Goal: Transaction & Acquisition: Purchase product/service

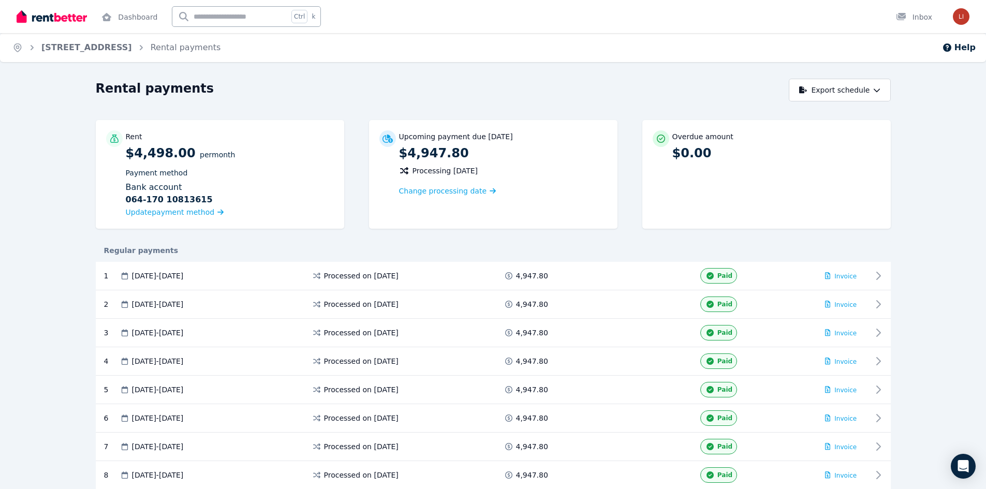
click at [468, 128] on div "Upcoming payment due 12 Sept 2025 $4,947.80 Processing 10 Sept 2025 Change proc…" at bounding box center [493, 174] width 248 height 109
drag, startPoint x: 484, startPoint y: 152, endPoint x: 457, endPoint y: 140, distance: 29.7
click at [483, 150] on p "$4,947.80" at bounding box center [503, 153] width 208 height 17
click at [105, 48] on link "[STREET_ADDRESS]" at bounding box center [86, 47] width 91 height 10
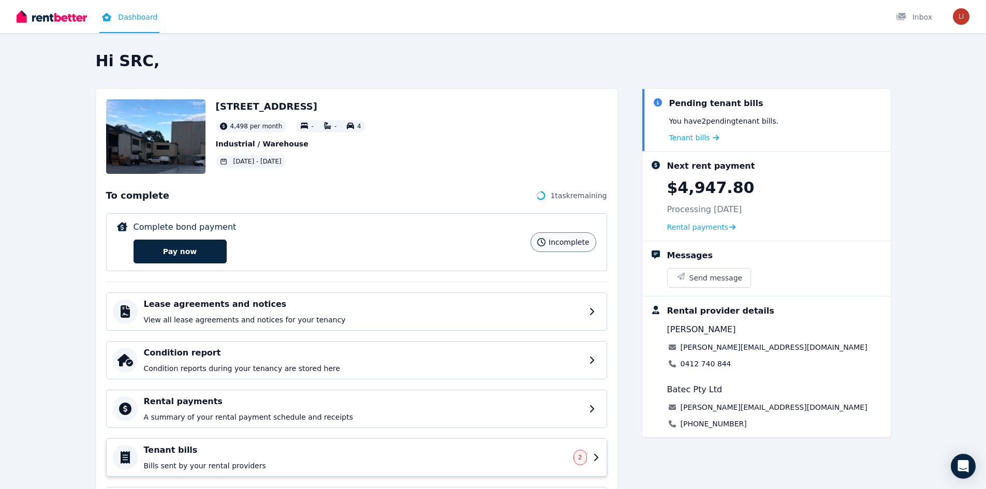
click at [420, 449] on h4 "Tenant bills" at bounding box center [355, 450] width 423 height 12
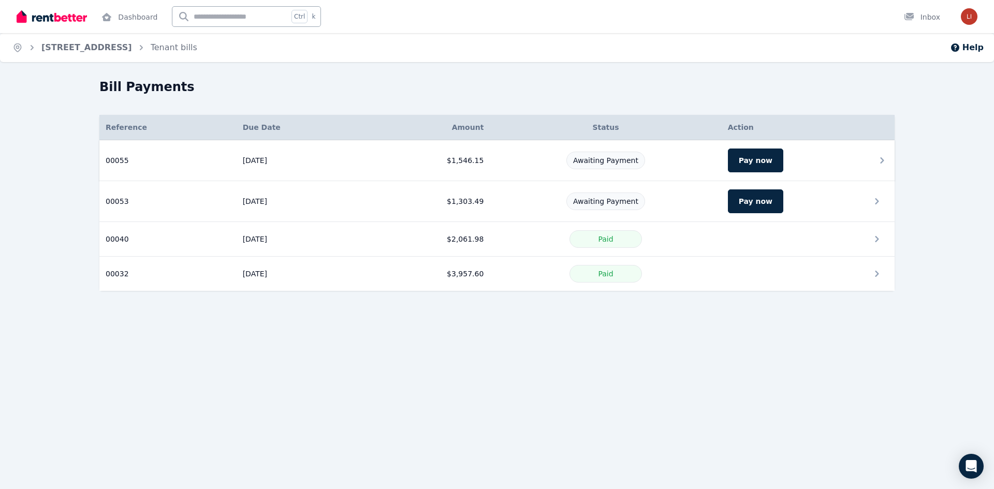
click at [882, 158] on icon at bounding box center [882, 160] width 12 height 12
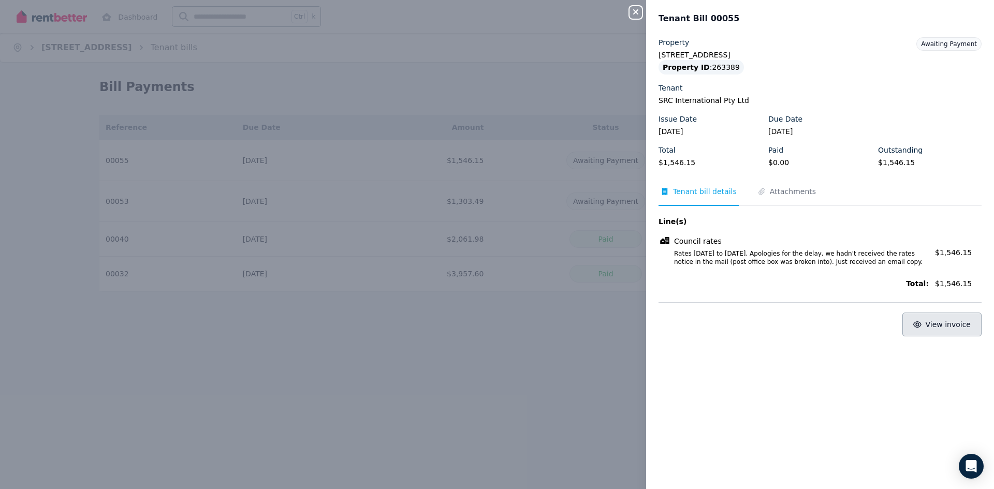
click at [931, 324] on span "View invoice" at bounding box center [948, 324] width 46 height 8
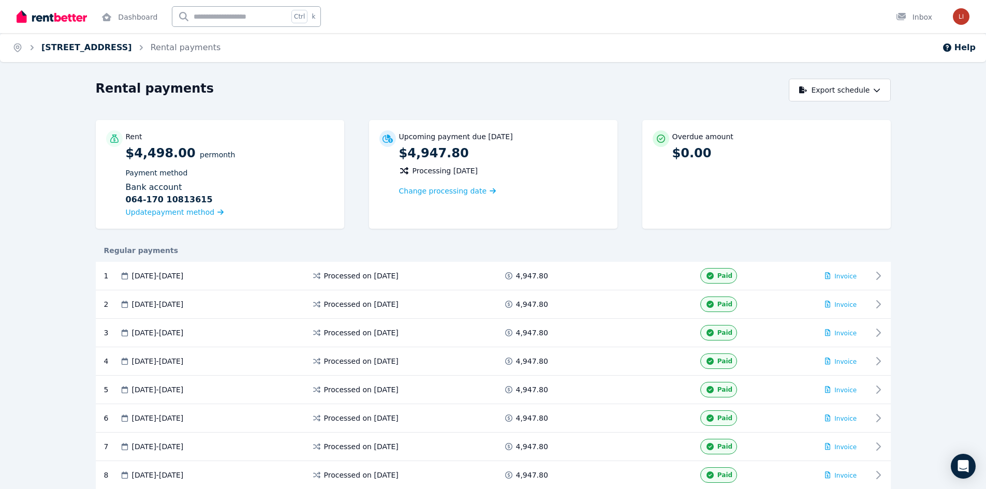
click at [44, 52] on link "[STREET_ADDRESS]" at bounding box center [86, 47] width 91 height 10
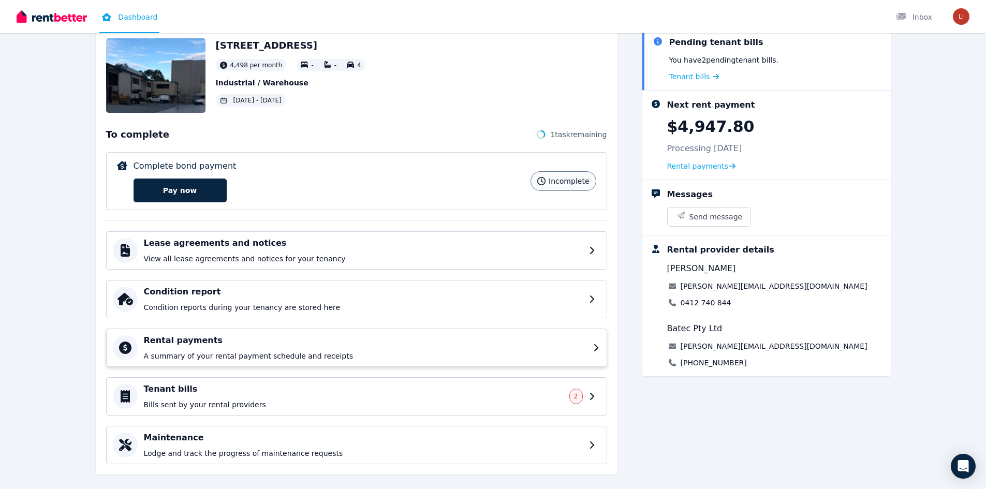
scroll to position [76, 0]
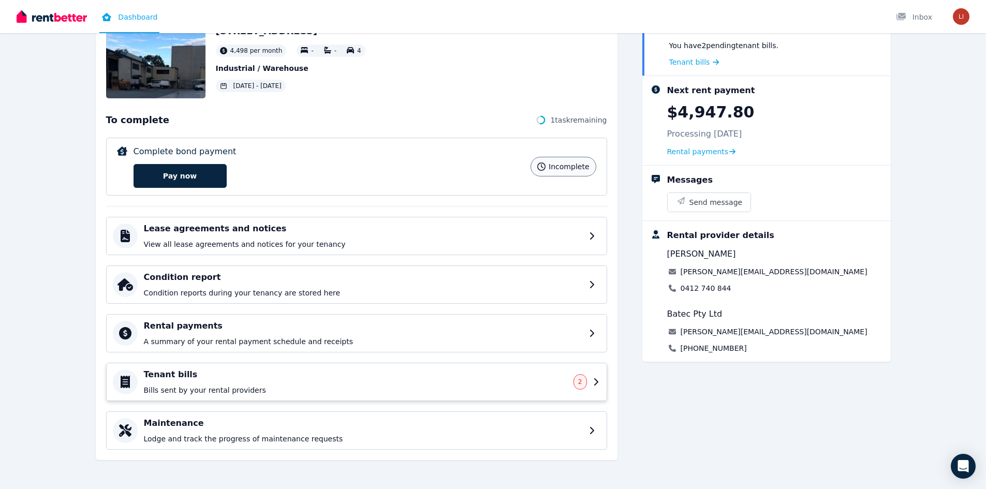
click at [411, 371] on h4 "Tenant bills" at bounding box center [355, 374] width 423 height 12
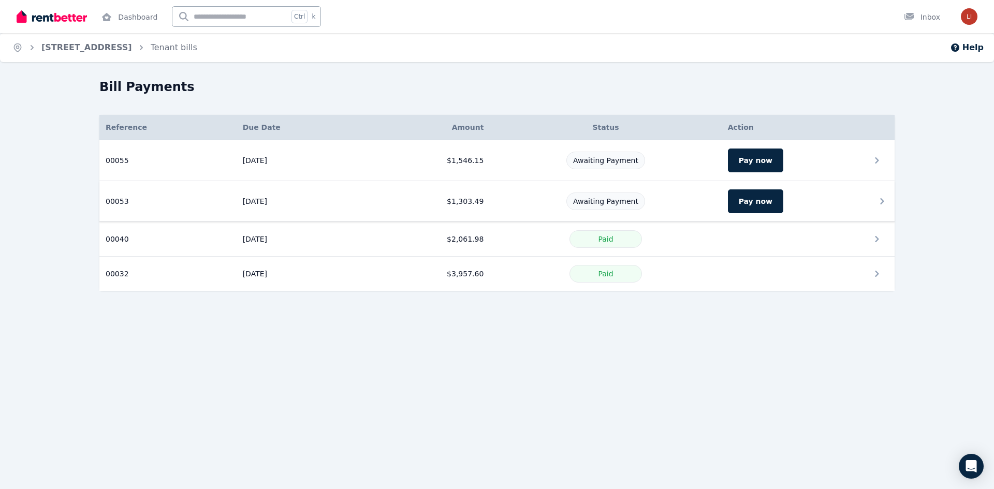
click at [884, 200] on icon at bounding box center [882, 201] width 12 height 12
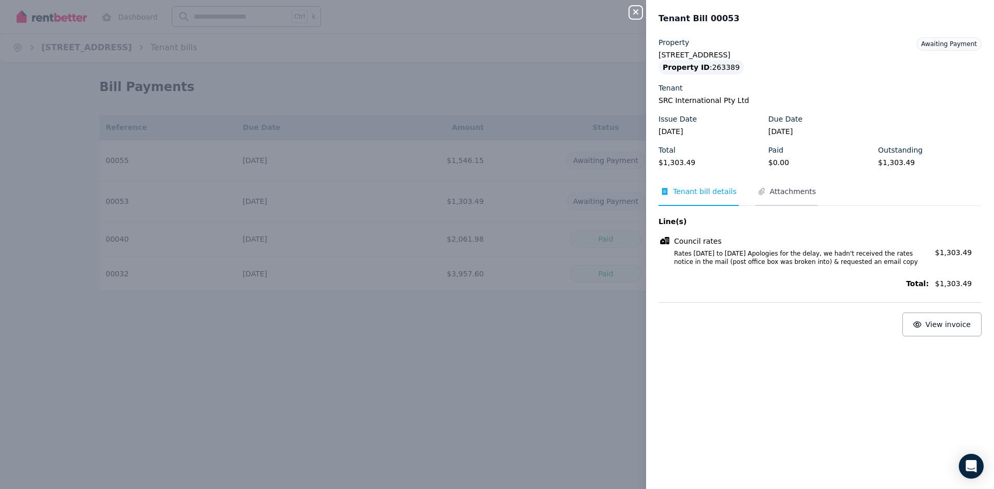
click at [806, 190] on span "Attachments" at bounding box center [786, 196] width 63 height 20
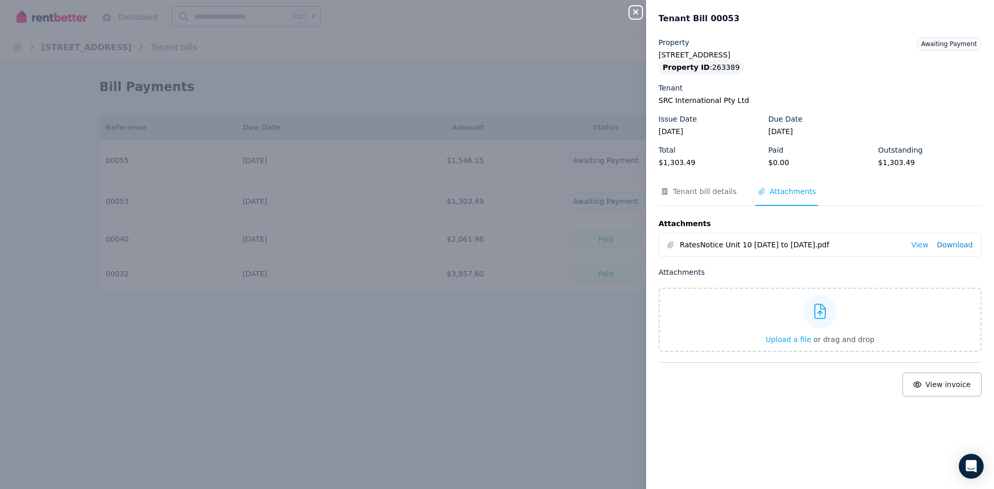
click at [946, 244] on link "Download" at bounding box center [954, 245] width 36 height 10
click at [506, 106] on div "Close panel Tenant Bill 00053 Property [STREET_ADDRESS][PERSON_NAME] Property I…" at bounding box center [497, 244] width 994 height 489
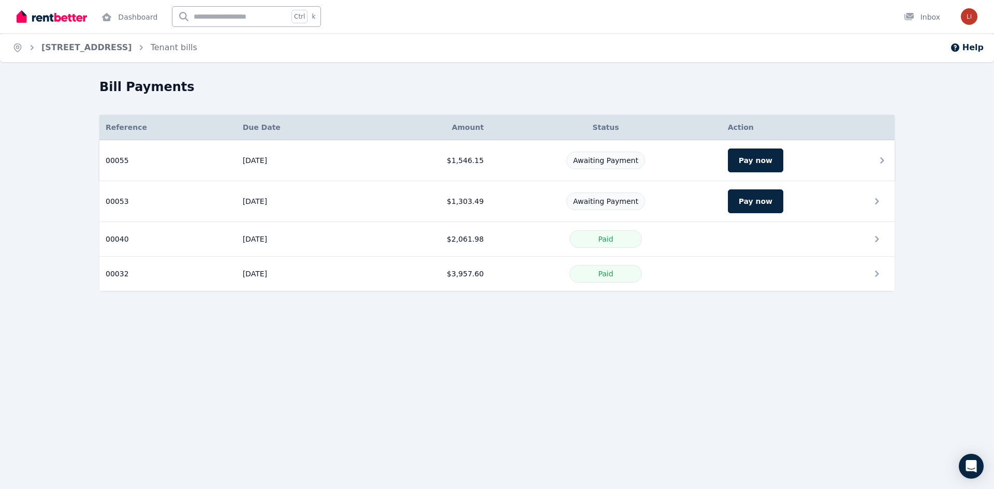
click at [883, 159] on icon at bounding box center [882, 160] width 12 height 12
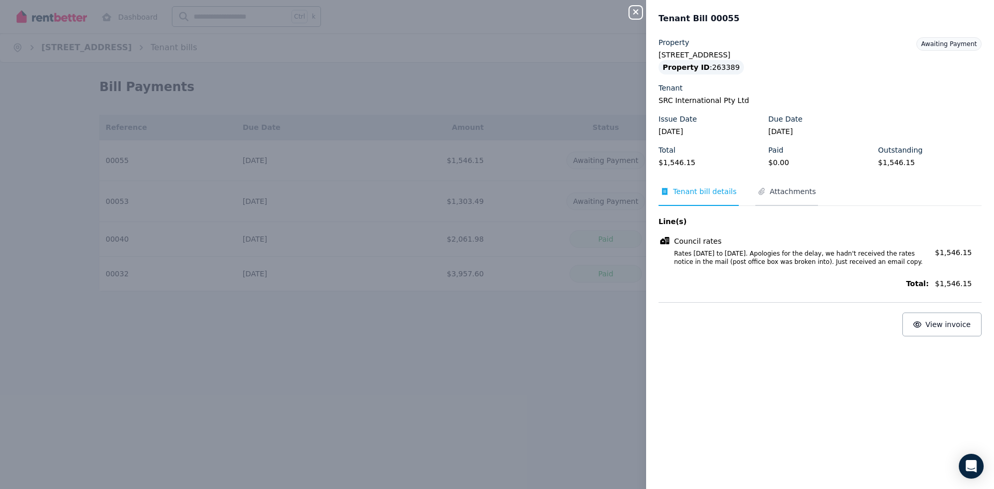
click at [787, 195] on span "Attachments" at bounding box center [793, 191] width 46 height 10
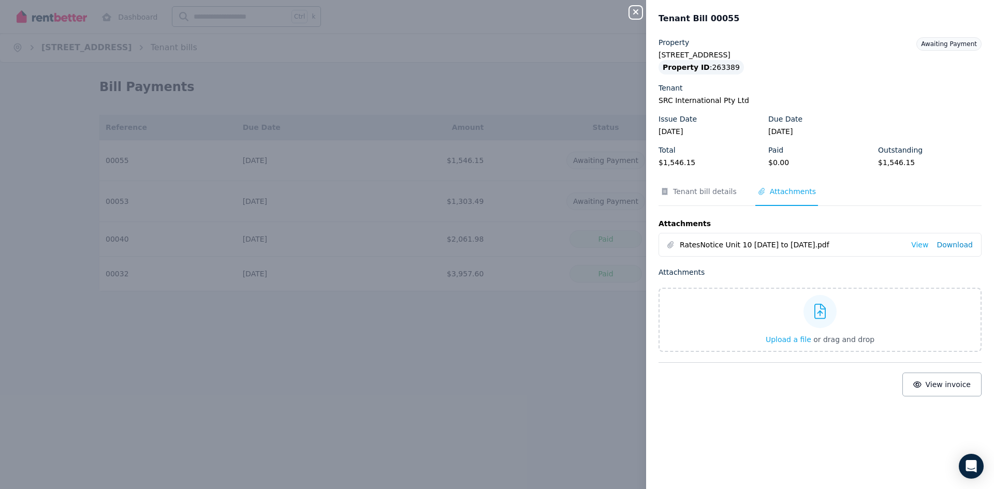
click at [948, 241] on link "Download" at bounding box center [954, 245] width 36 height 10
click at [596, 351] on div "Close panel Tenant Bill 00055 Property [STREET_ADDRESS][PERSON_NAME] Property I…" at bounding box center [497, 244] width 994 height 489
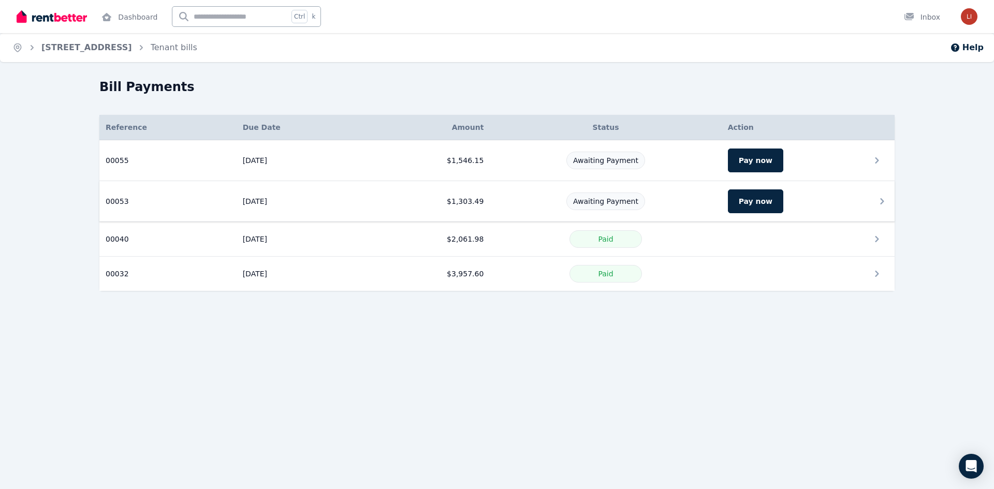
click at [779, 194] on td "Pay now" at bounding box center [807, 201] width 173 height 41
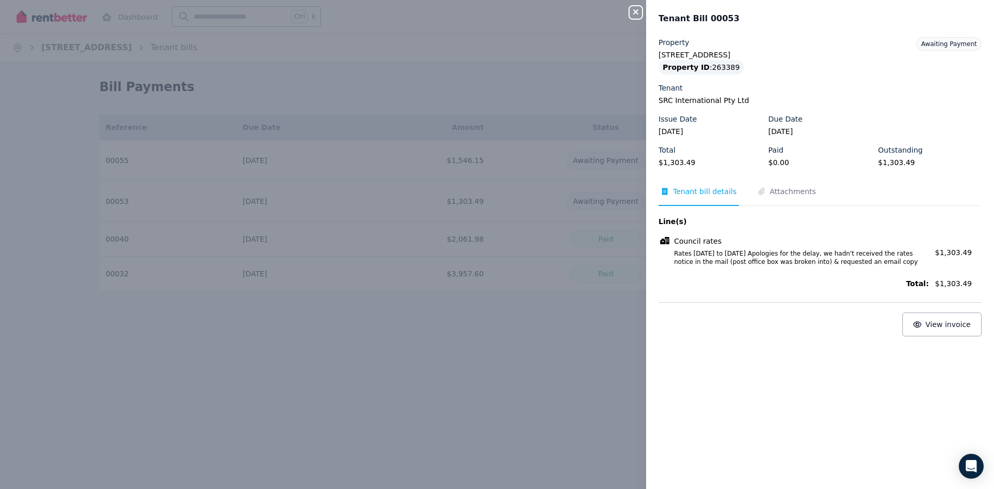
drag, startPoint x: 551, startPoint y: 331, endPoint x: 573, endPoint y: 290, distance: 46.3
click at [551, 331] on div "Close panel Tenant Bill 00053 Property [STREET_ADDRESS][PERSON_NAME] Property I…" at bounding box center [497, 244] width 994 height 489
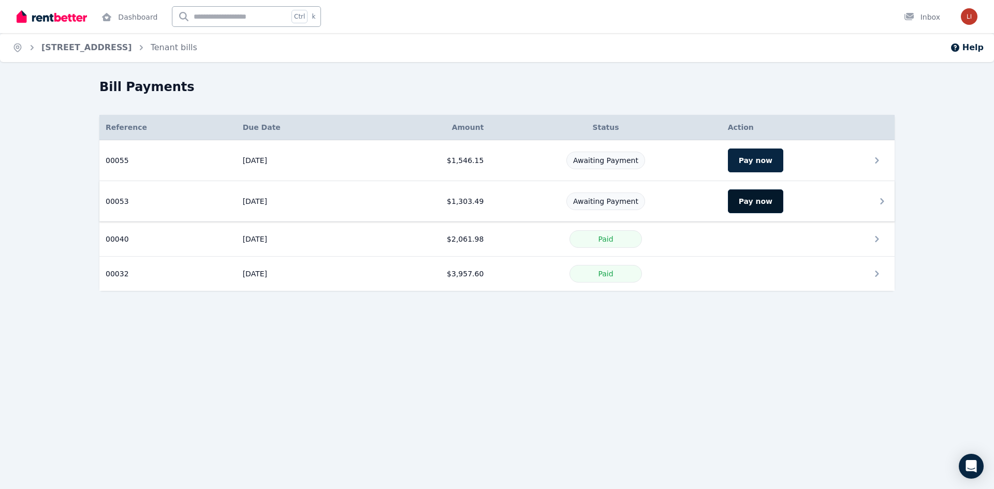
click at [758, 201] on button "Pay now" at bounding box center [755, 201] width 55 height 24
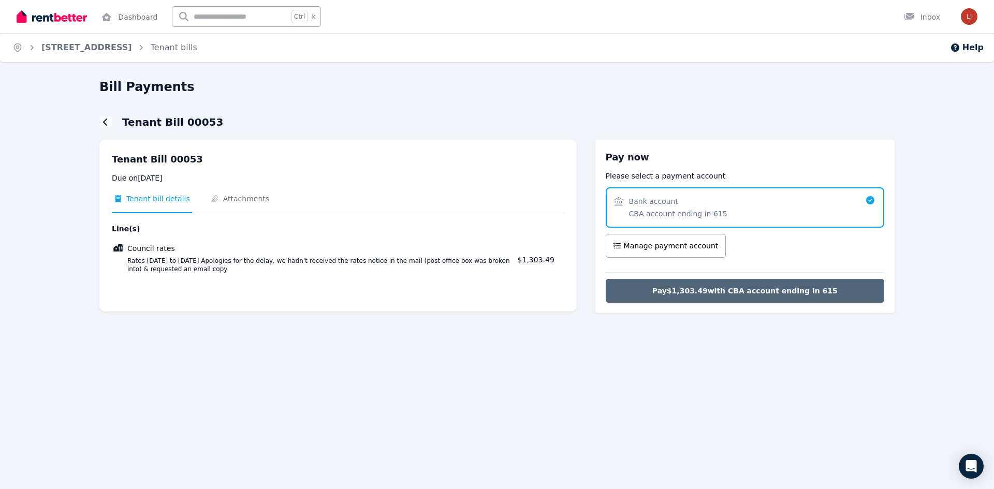
click at [730, 285] on button "Pay $1,303.49 with CBA account ending in 615" at bounding box center [744, 291] width 278 height 24
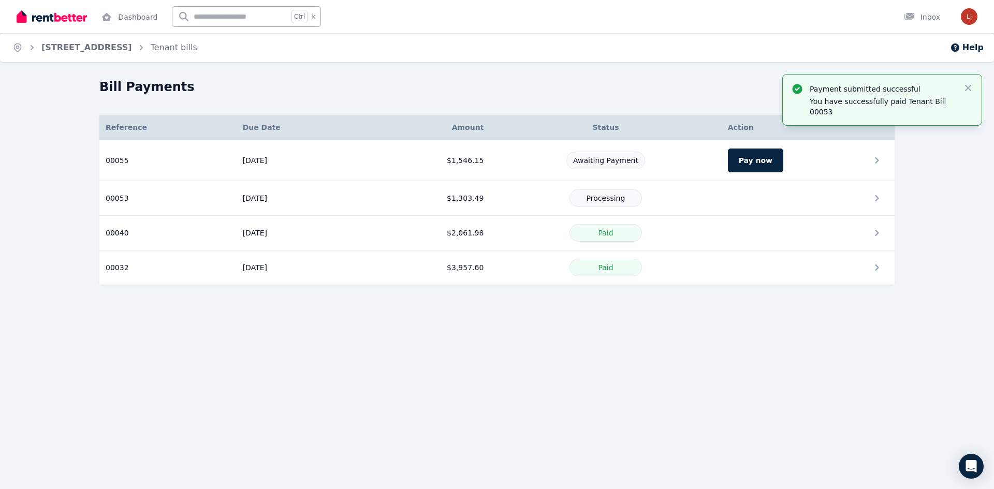
click at [736, 348] on div "Home unit [STREET_ADDRESS], [PERSON_NAME] Tenant bills Help Bill Payments Payme…" at bounding box center [497, 244] width 994 height 489
click at [547, 301] on div "Bill Payments Payment submitted successful You have successfully paid Tenant Bi…" at bounding box center [497, 191] width 994 height 225
click at [968, 85] on icon "button" at bounding box center [968, 88] width 10 height 10
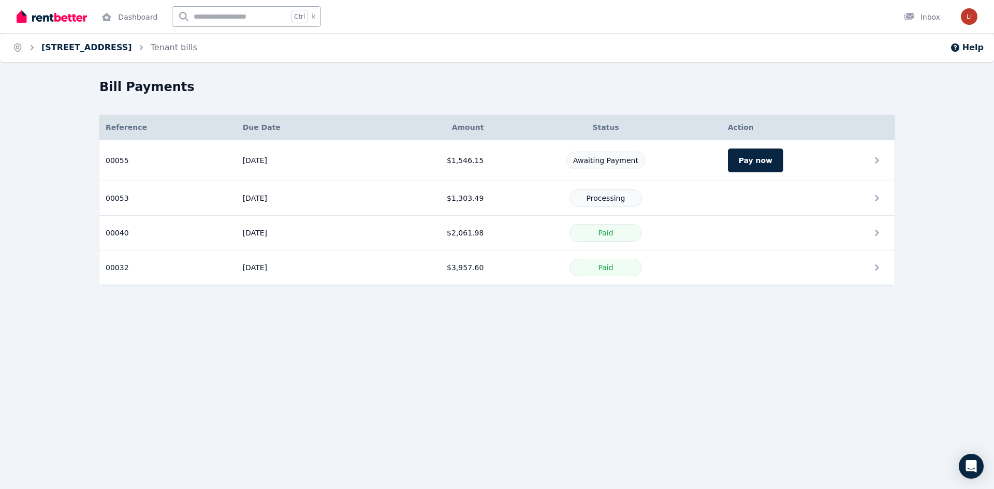
click at [129, 48] on link "[STREET_ADDRESS]" at bounding box center [86, 47] width 91 height 10
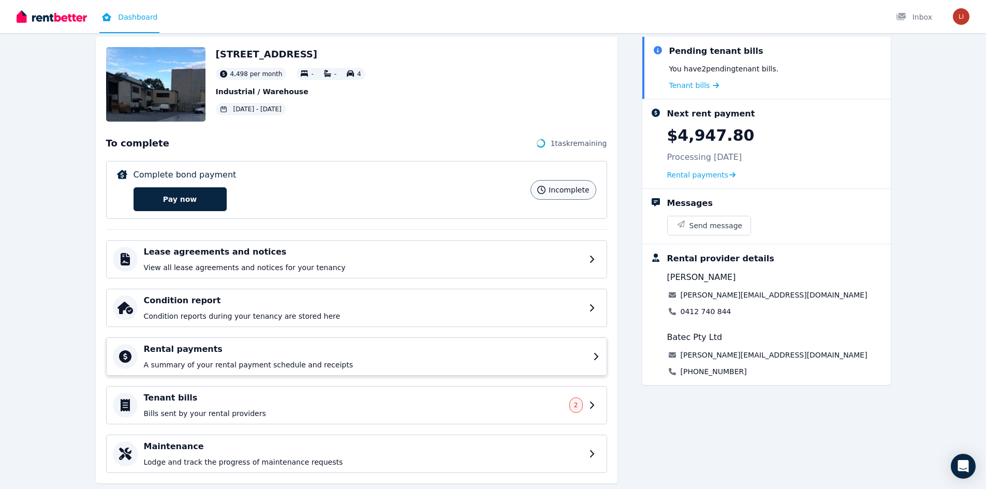
scroll to position [76, 0]
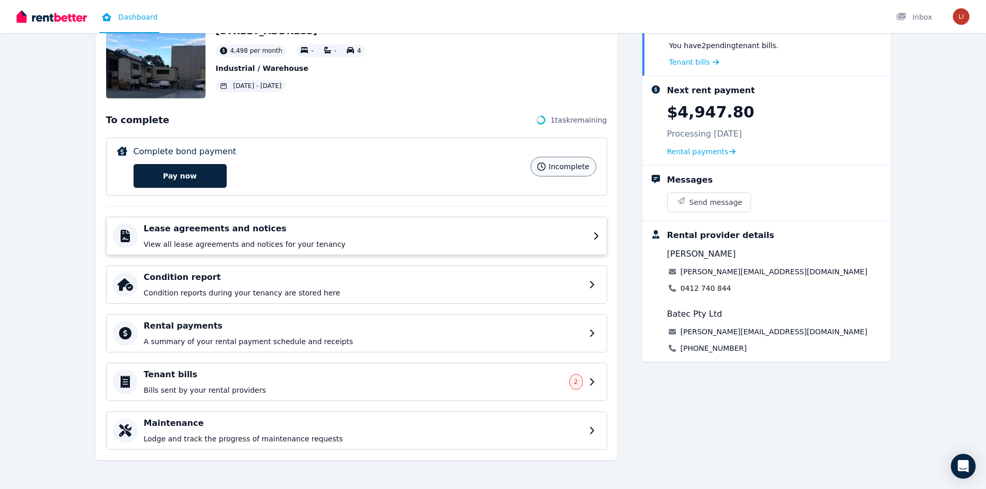
click at [373, 242] on p "View all lease agreements and notices for your tenancy" at bounding box center [365, 244] width 443 height 10
